Goal: Navigation & Orientation: Find specific page/section

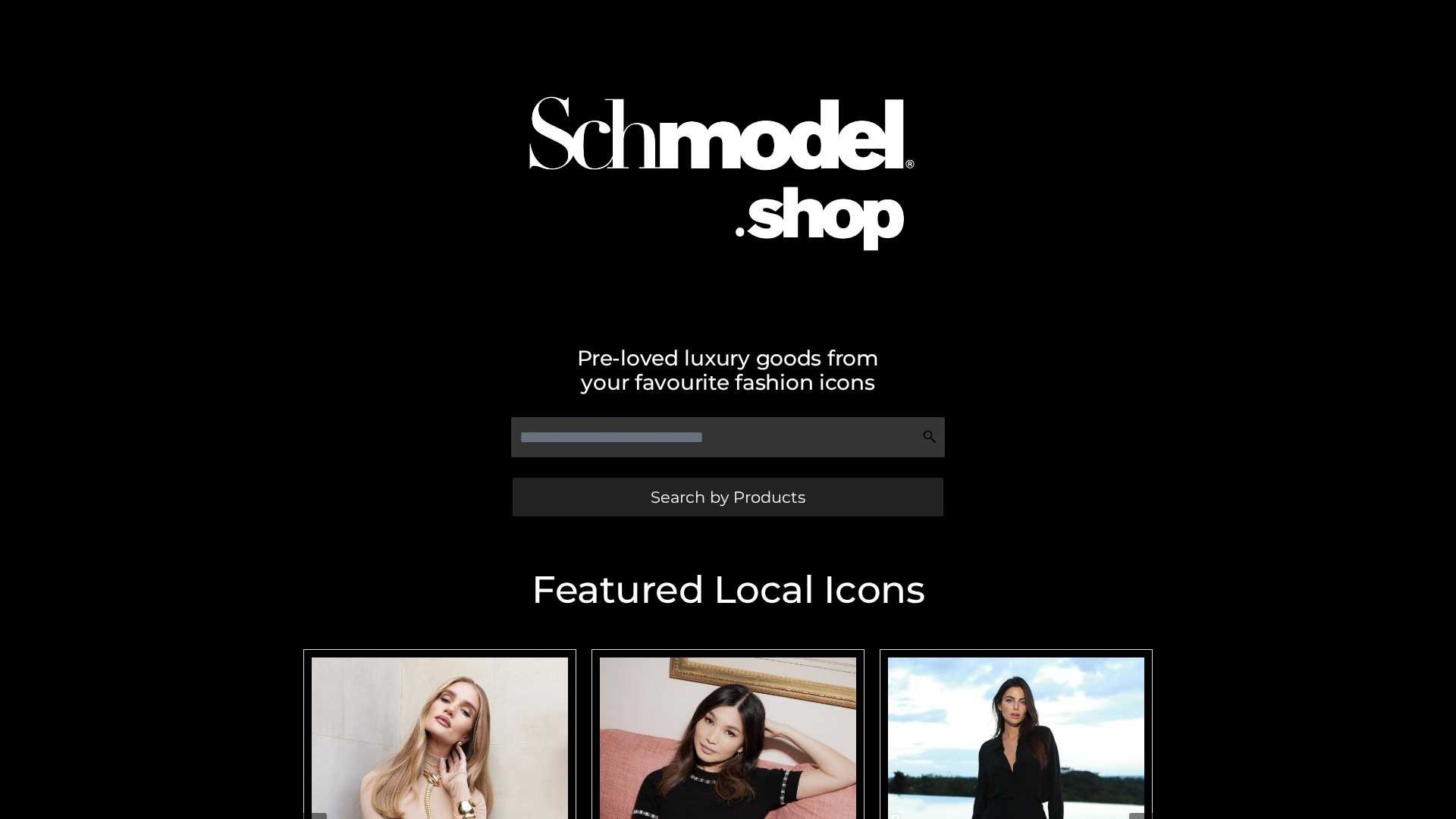
click at [727, 497] on span "Search by Products" at bounding box center [728, 497] width 155 height 16
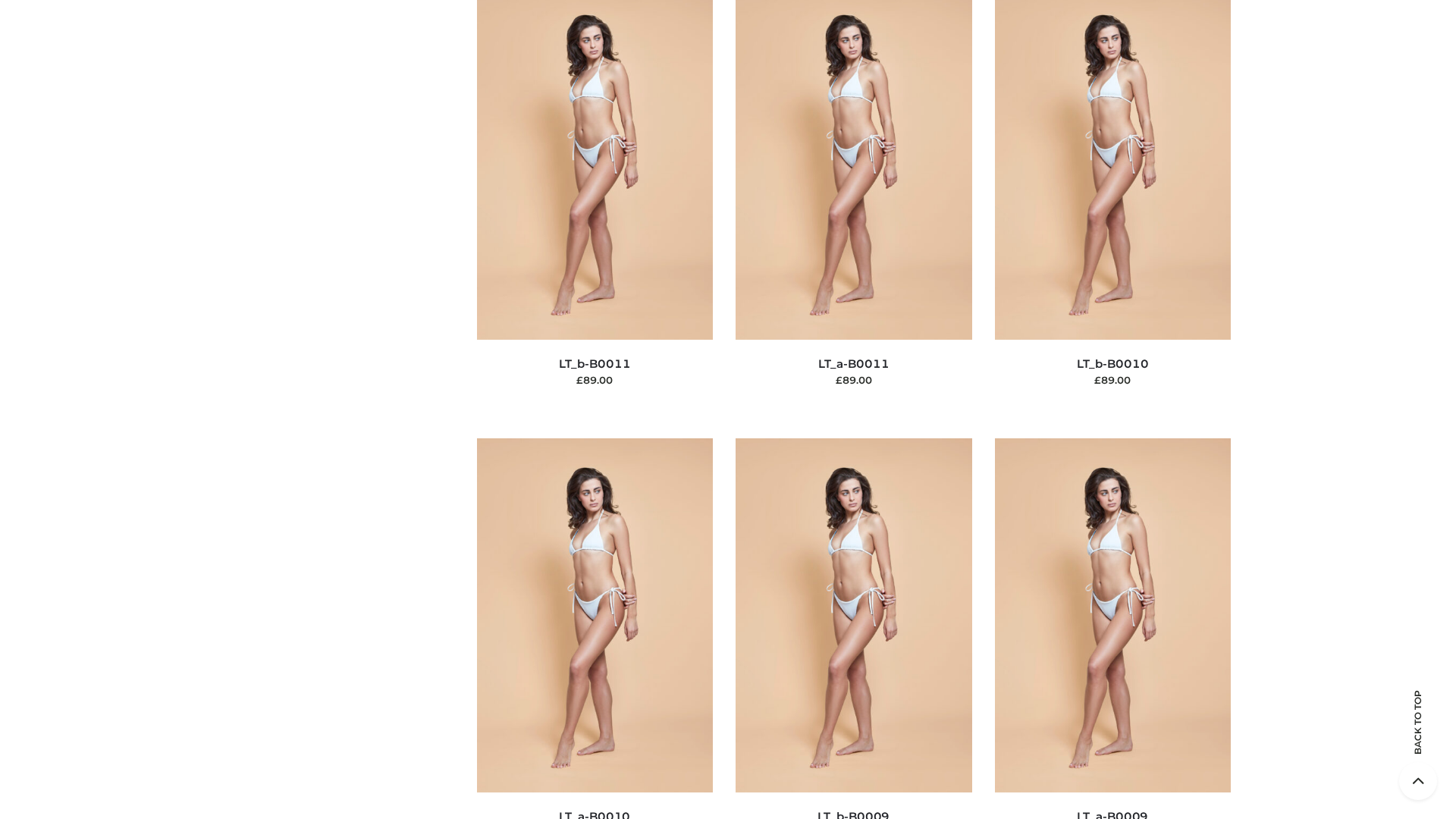
scroll to position [6809, 0]
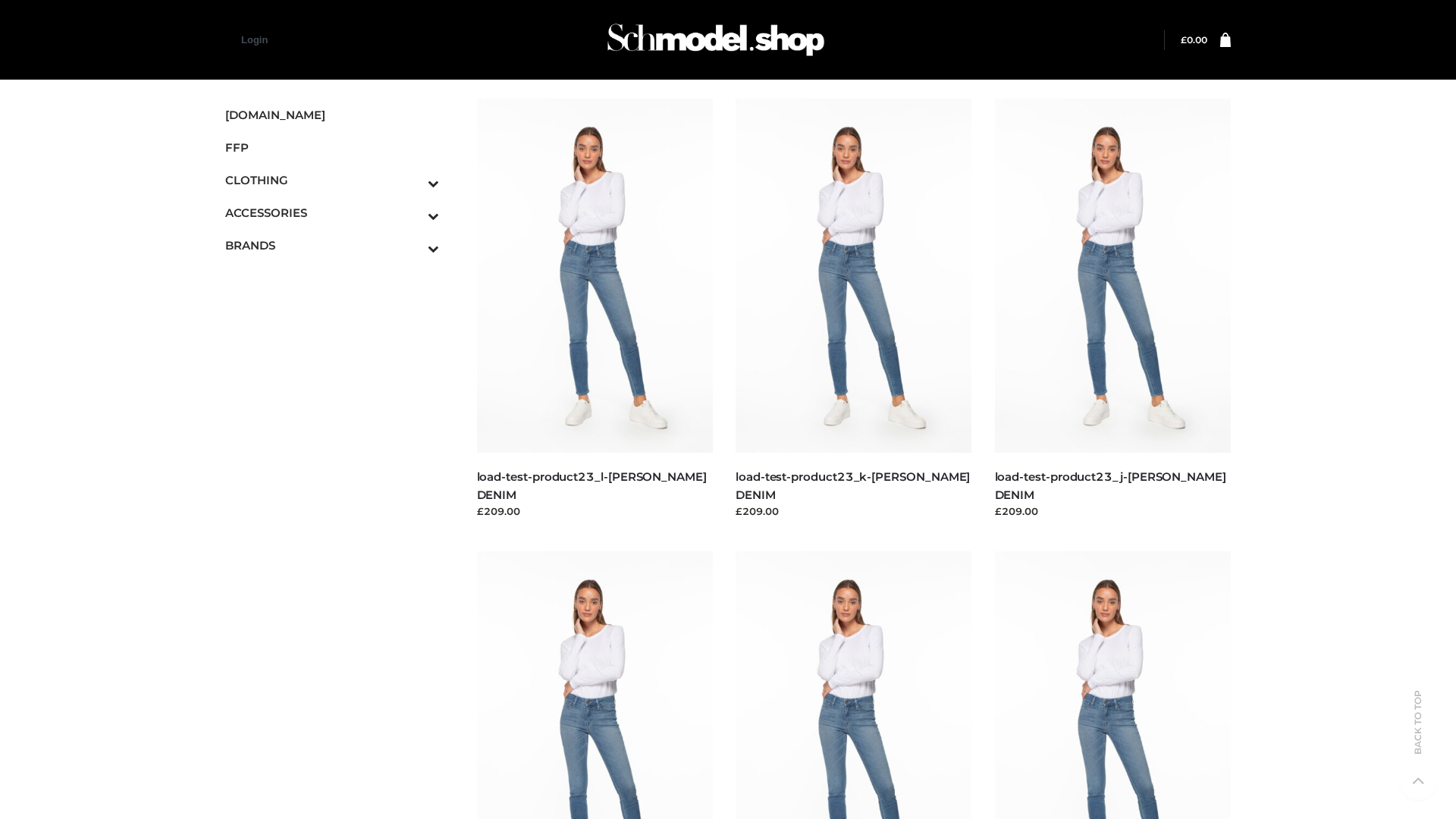
scroll to position [1329, 0]
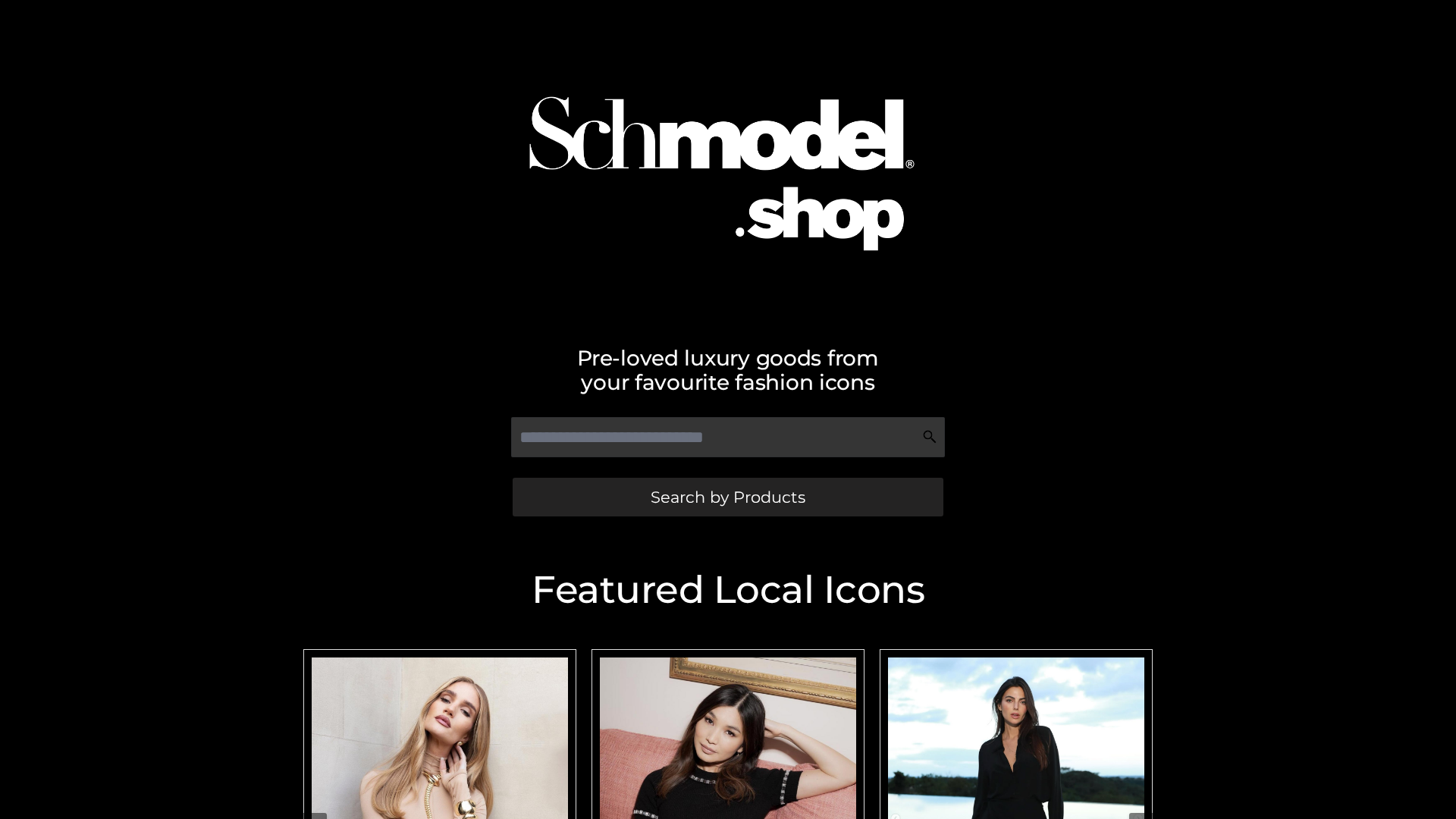
click at [727, 497] on span "Search by Products" at bounding box center [728, 497] width 155 height 16
